Goal: Contribute content: Contribute content

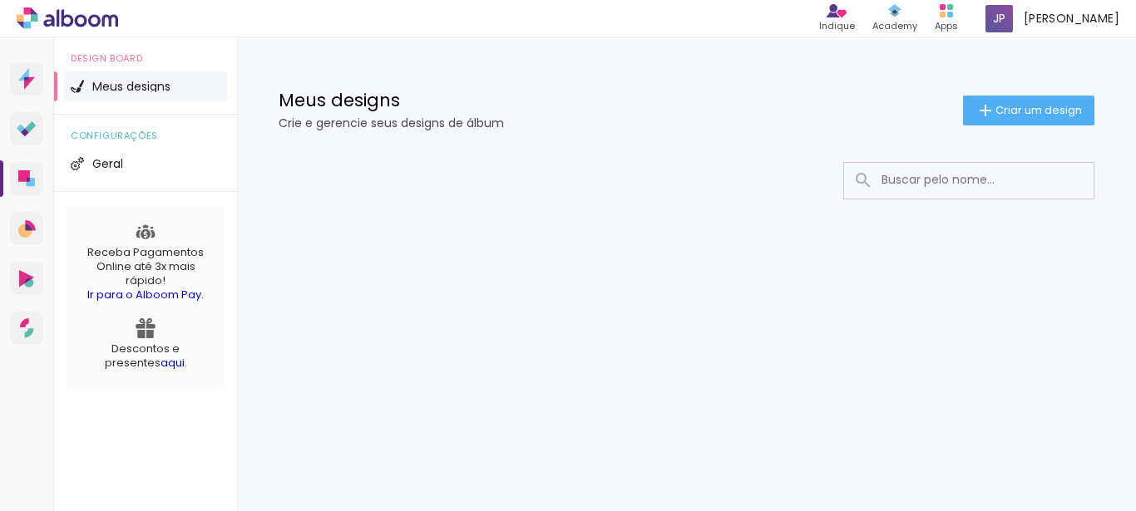
click at [256, 90] on div "Meus designs Crie e gerencie seus designs de álbum Criar um design" at bounding box center [686, 91] width 899 height 108
click at [255, 91] on div "Meus designs Crie e gerencie seus designs de álbum Criar um design" at bounding box center [686, 91] width 899 height 108
click at [1028, 116] on span "Criar um design" at bounding box center [1038, 110] width 86 height 11
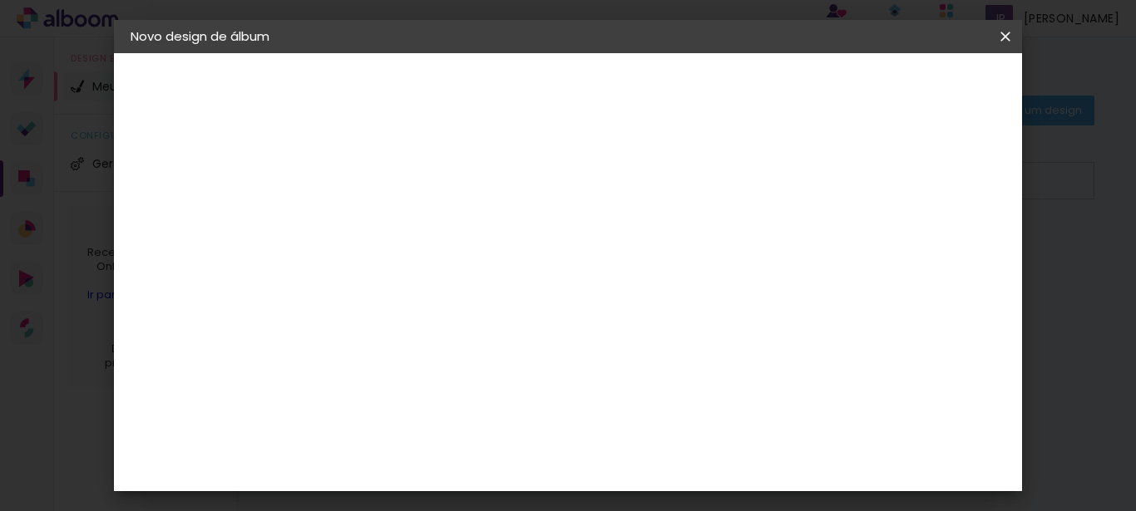
click at [998, 33] on iron-icon at bounding box center [1005, 36] width 20 height 17
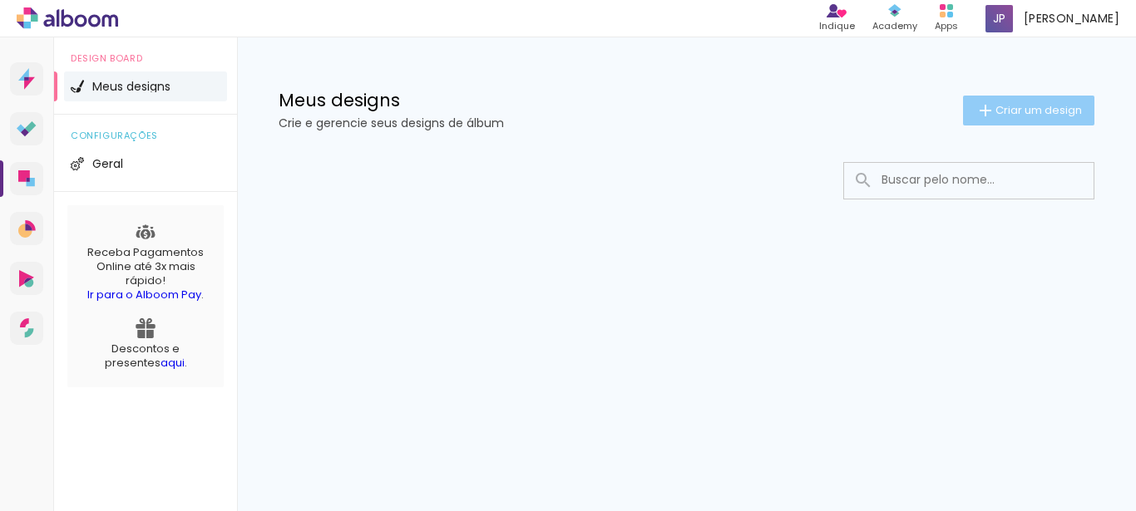
click at [1018, 106] on span "Criar um design" at bounding box center [1038, 110] width 86 height 11
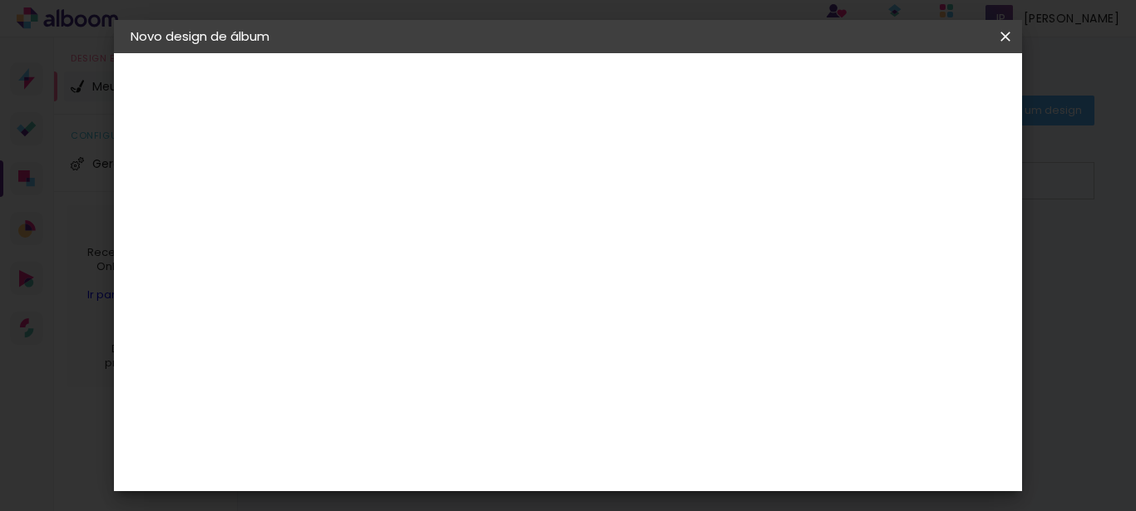
click at [402, 221] on input at bounding box center [402, 223] width 0 height 26
click at [402, 223] on input "tste design" at bounding box center [402, 223] width 0 height 26
type input "teste design"
click at [573, 96] on paper-button "Avançar" at bounding box center [531, 88] width 81 height 28
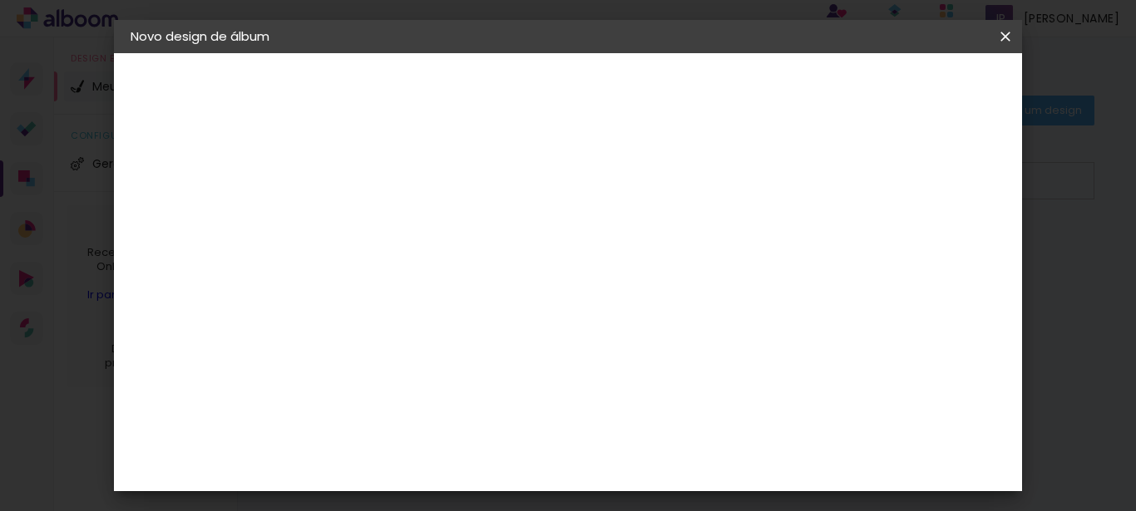
click at [433, 217] on div "Belo Álbum" at bounding box center [412, 229] width 42 height 27
click at [0, 0] on slot "Avançar" at bounding box center [0, 0] width 0 height 0
click at [467, 277] on input "text" at bounding box center [434, 290] width 65 height 26
click at [616, 299] on paper-item "Bauhaus" at bounding box center [676, 309] width 333 height 33
type input "Bauhaus"
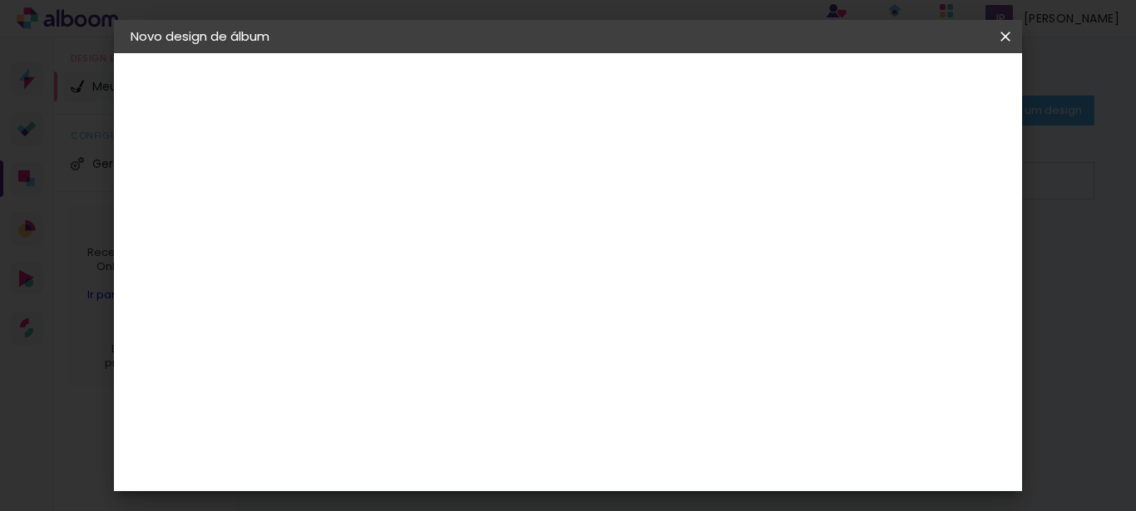
scroll to position [311, 0]
click at [674, 85] on div "Voltar Avançar" at bounding box center [590, 88] width 165 height 28
click at [515, 244] on div "Quadrado" at bounding box center [475, 264] width 77 height 40
click at [515, 210] on span "30 × 45" at bounding box center [475, 227] width 77 height 34
click at [0, 0] on slot "Avançar" at bounding box center [0, 0] width 0 height 0
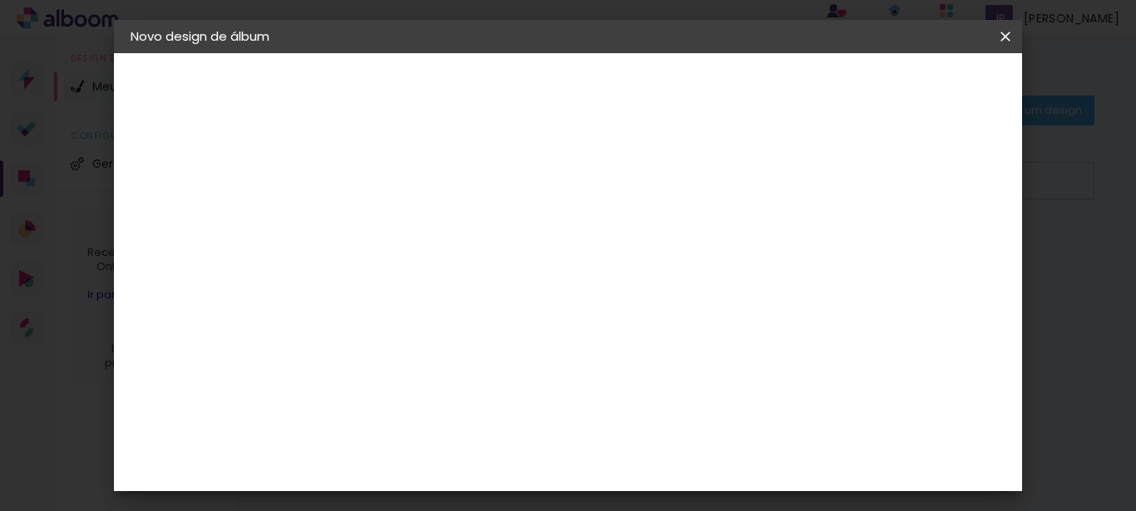
click at [669, 179] on div at bounding box center [661, 179] width 15 height 15
type paper-checkbox "on"
click at [669, 183] on div at bounding box center [661, 179] width 15 height 15
click at [763, 92] on span "Iniciar design" at bounding box center [732, 93] width 62 height 23
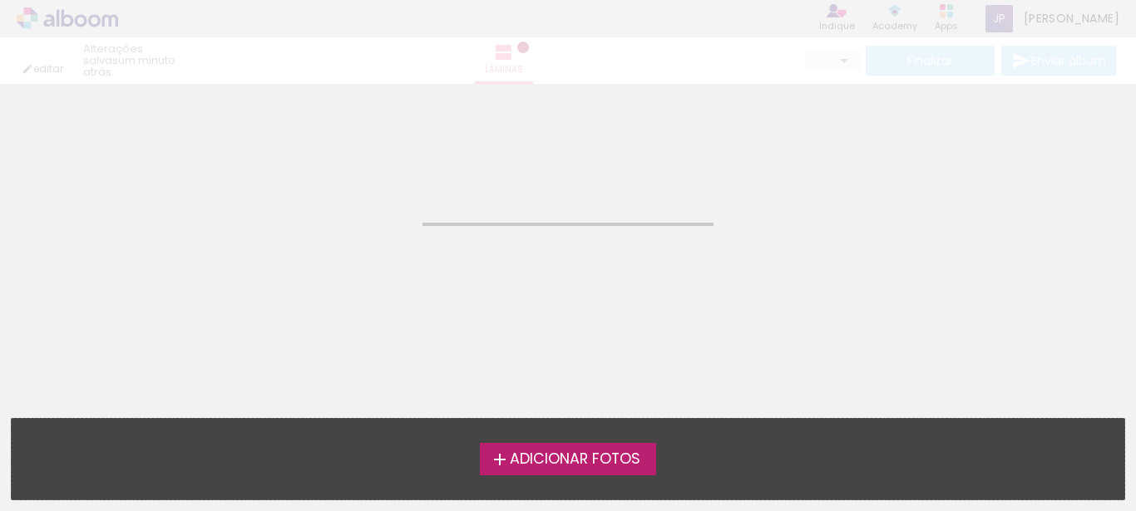
click at [573, 470] on label "Adicionar Fotos" at bounding box center [568, 459] width 177 height 32
click at [0, 0] on input "file" at bounding box center [0, 0] width 0 height 0
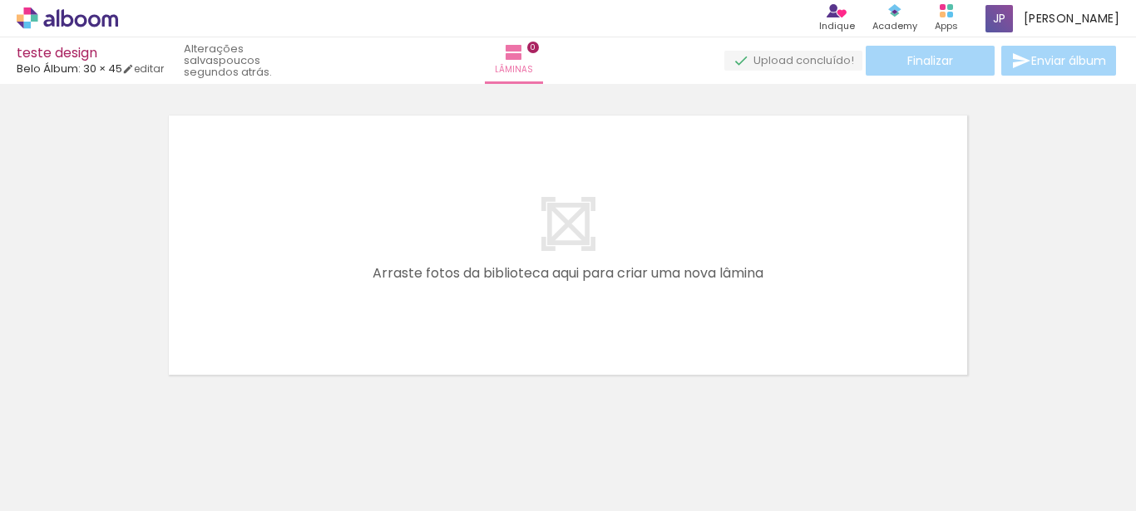
scroll to position [52, 0]
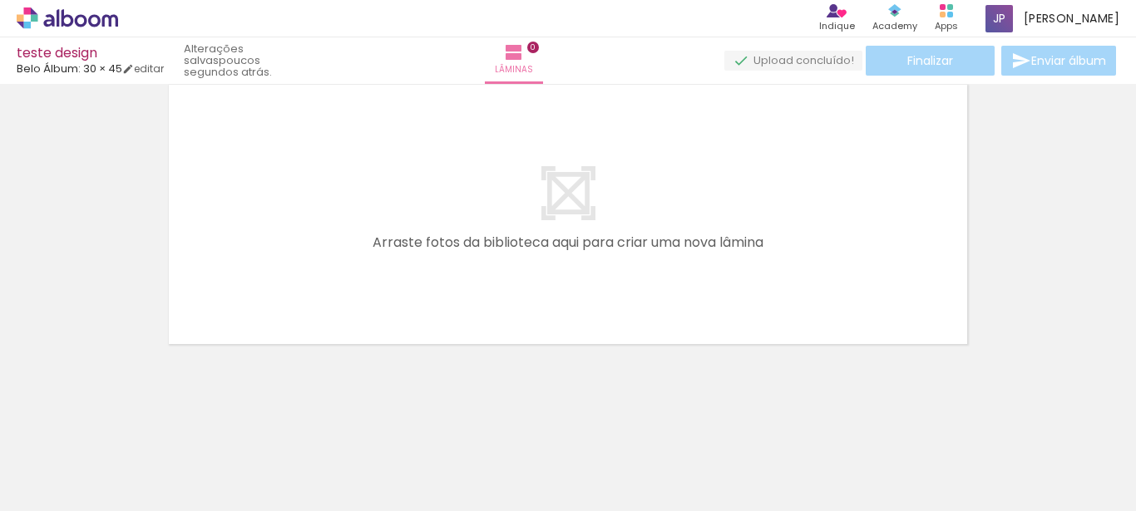
click at [54, 491] on span "Adicionar Fotos" at bounding box center [59, 489] width 50 height 18
click at [0, 0] on input "file" at bounding box center [0, 0] width 0 height 0
click at [385, 299] on quentale-layouter at bounding box center [568, 214] width 808 height 269
click at [184, 442] on div at bounding box center [167, 455] width 82 height 37
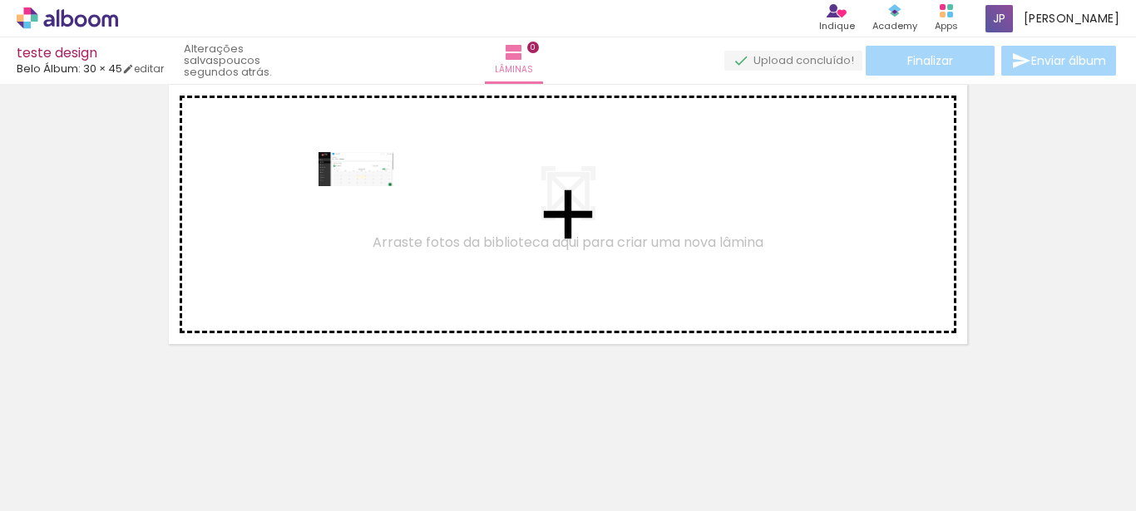
drag, startPoint x: 248, startPoint y: 369, endPoint x: 368, endPoint y: 202, distance: 206.1
click at [368, 202] on quentale-workspace at bounding box center [568, 255] width 1136 height 511
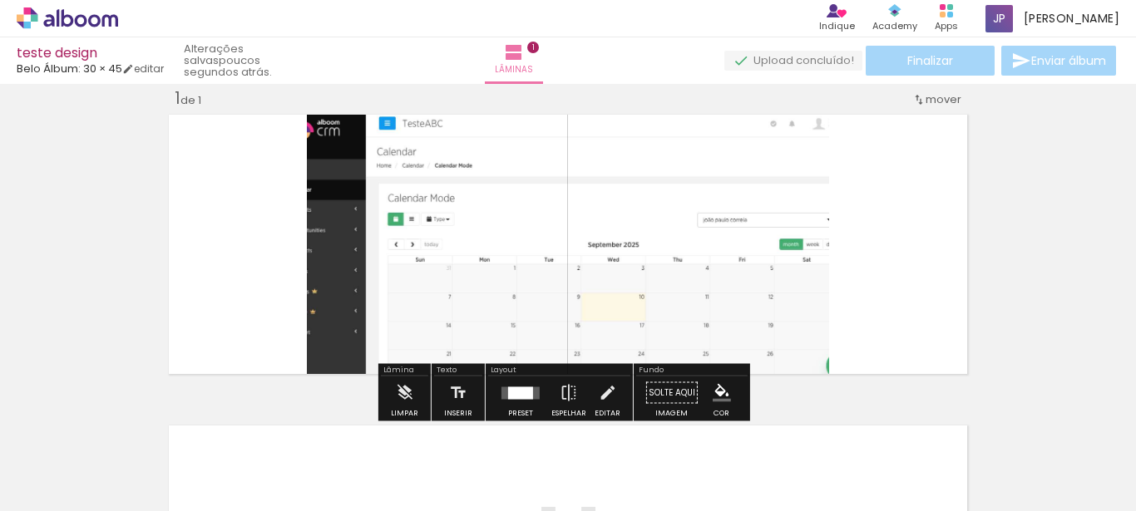
scroll to position [22, 0]
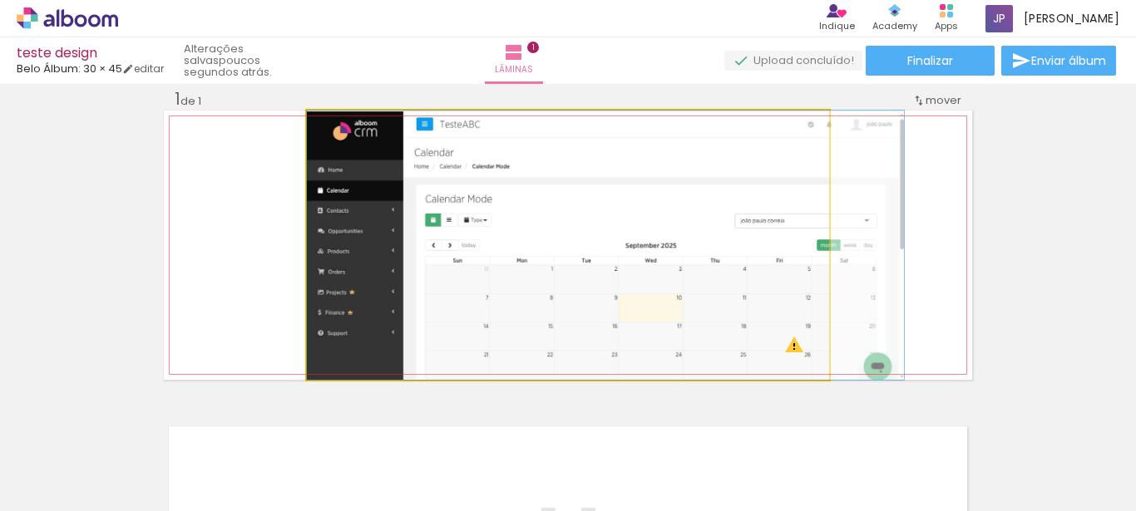
drag, startPoint x: 546, startPoint y: 259, endPoint x: 590, endPoint y: 268, distance: 44.2
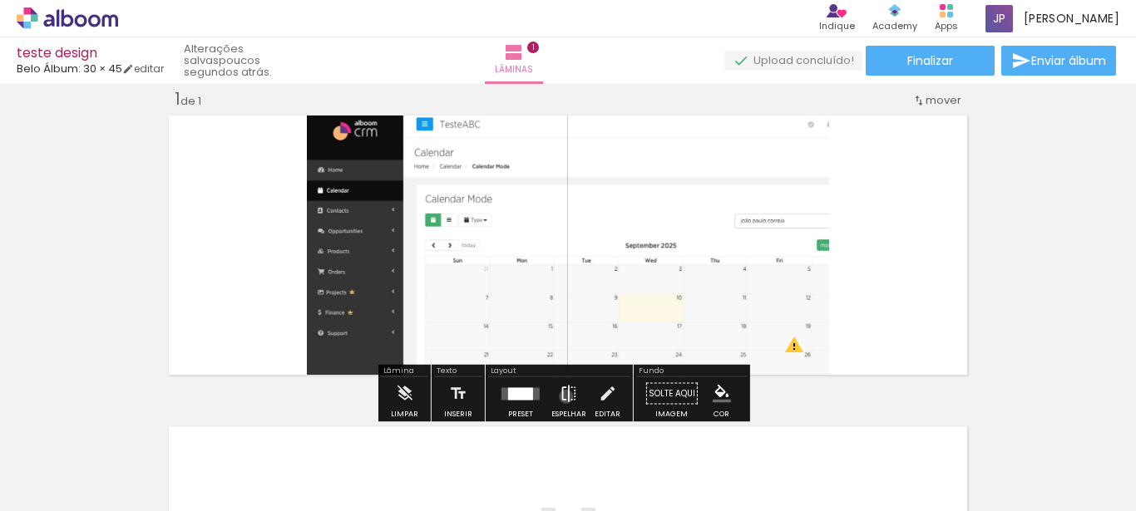
click at [563, 397] on iron-icon at bounding box center [569, 394] width 18 height 33
click at [952, 67] on paper-button "Finalizar" at bounding box center [930, 61] width 129 height 30
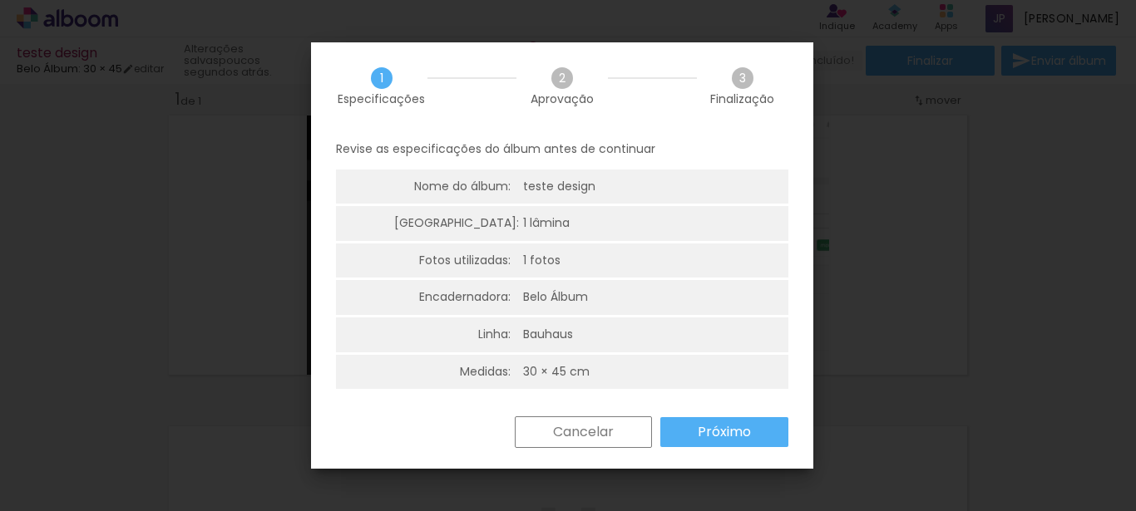
click at [0, 0] on slot "Próximo" at bounding box center [0, 0] width 0 height 0
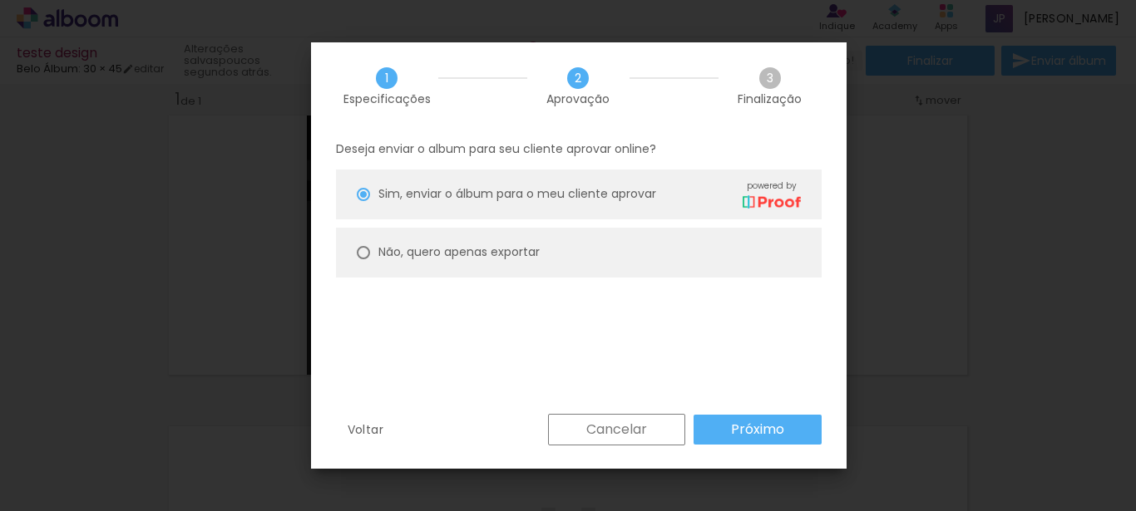
click at [0, 0] on slot "Próximo" at bounding box center [0, 0] width 0 height 0
